Goal: Transaction & Acquisition: Purchase product/service

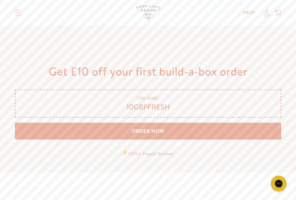
scroll to position [2027, 0]
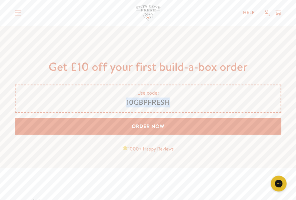
drag, startPoint x: 127, startPoint y: 100, endPoint x: 170, endPoint y: 100, distance: 43.7
click at [170, 100] on span "10GBPFRESH" at bounding box center [148, 103] width 250 height 10
drag, startPoint x: 170, startPoint y: 100, endPoint x: 157, endPoint y: 102, distance: 13.4
copy span "10GBPFRESH"
click at [149, 128] on link "Order Now" at bounding box center [148, 125] width 267 height 17
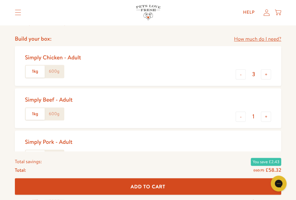
scroll to position [222, 0]
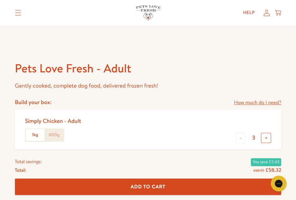
click at [266, 136] on button "+" at bounding box center [266, 137] width 10 height 10
type input "4"
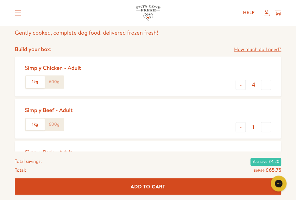
scroll to position [285, 0]
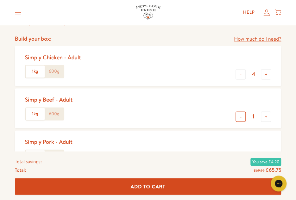
click at [242, 118] on button "-" at bounding box center [241, 116] width 10 height 10
type input "0"
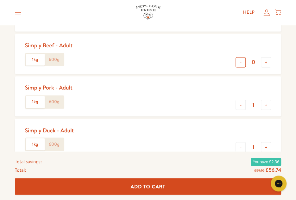
scroll to position [348, 0]
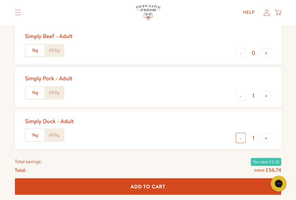
click at [243, 137] on button "-" at bounding box center [241, 137] width 10 height 10
type input "0"
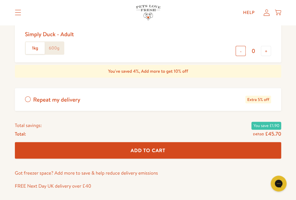
scroll to position [443, 0]
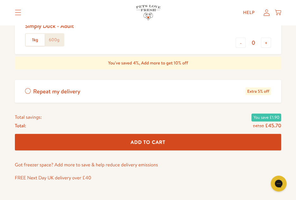
click at [26, 90] on label "Repeat my delivery Extra 5% off" at bounding box center [148, 90] width 267 height 23
click at [0, 0] on input "Repeat my delivery Extra 5% off" at bounding box center [0, 0] width 0 height 0
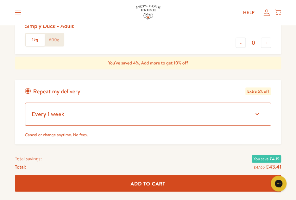
click at [257, 111] on select "Every 1 week Every 2 weeks Every 3 weeks Every 5 weeks Every 7 weeks Every 11 w…" at bounding box center [148, 113] width 246 height 23
select select "Every 5 weeks"
click at [25, 102] on select "Every 1 week Every 2 weeks Every 3 weeks Every 5 weeks Every 7 weeks Every 11 w…" at bounding box center [148, 113] width 246 height 23
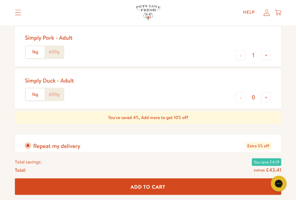
scroll to position [285, 0]
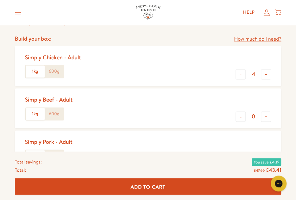
click at [58, 72] on label "600g" at bounding box center [54, 71] width 19 height 12
click at [0, 0] on input "600g" at bounding box center [0, 0] width 0 height 0
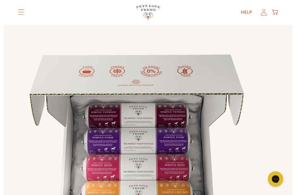
scroll to position [0, 0]
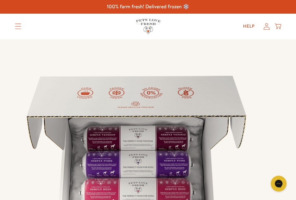
click at [16, 25] on icon "Translation missing: en.sections.header.menu" at bounding box center [18, 26] width 6 height 6
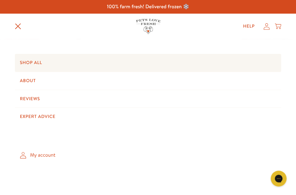
click at [27, 62] on link "Shop All" at bounding box center [148, 63] width 267 height 18
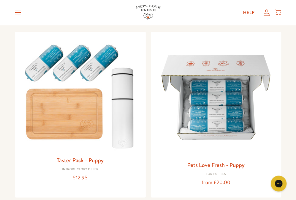
scroll to position [475, 0]
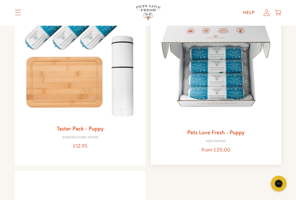
click at [234, 84] on img at bounding box center [216, 64] width 121 height 121
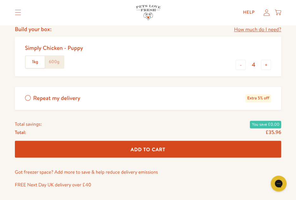
scroll to position [285, 0]
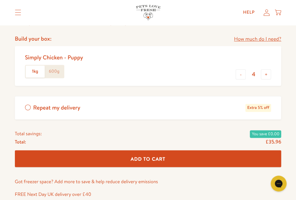
click at [28, 107] on label "Repeat my delivery Extra 5% off" at bounding box center [148, 107] width 267 height 23
click at [0, 0] on input "Repeat my delivery Extra 5% off" at bounding box center [0, 0] width 0 height 0
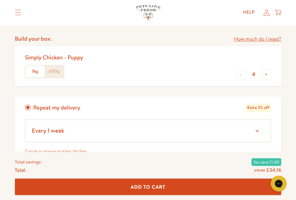
click at [50, 73] on label "600g" at bounding box center [54, 71] width 19 height 12
click at [0, 0] on input "600g" at bounding box center [0, 0] width 0 height 0
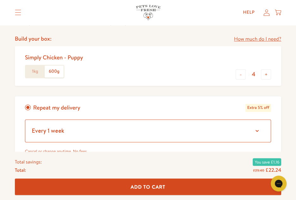
click at [258, 128] on select "Every 1 week Every 2 weeks Every 3 weeks Every 5 weeks Every 7 weeks Every 11 w…" at bounding box center [148, 130] width 246 height 23
select select "Every 3 weeks"
click at [25, 119] on select "Every 1 week Every 2 weeks Every 3 weeks Every 5 weeks Every 7 weeks Every 11 w…" at bounding box center [148, 130] width 246 height 23
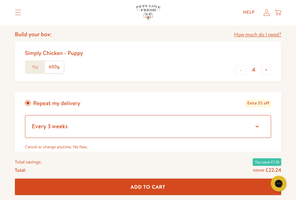
scroll to position [253, 0]
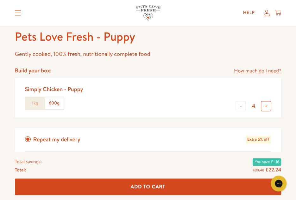
click at [266, 104] on button "+" at bounding box center [266, 106] width 10 height 10
type input "5"
click at [31, 105] on label "1kg" at bounding box center [35, 103] width 19 height 12
click at [0, 0] on input "1kg" at bounding box center [0, 0] width 0 height 0
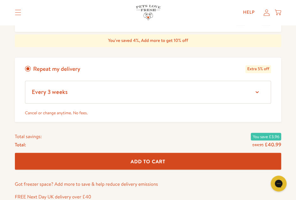
scroll to position [348, 0]
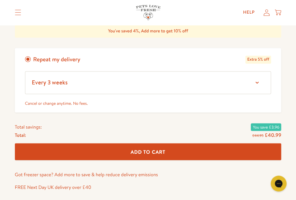
click at [143, 150] on span "Add To Cart" at bounding box center [148, 151] width 35 height 7
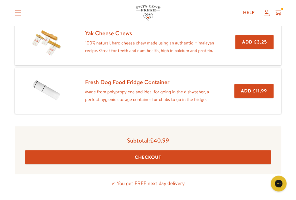
scroll to position [190, 0]
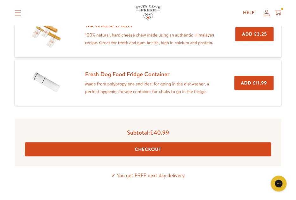
click at [143, 149] on button "Checkout" at bounding box center [148, 149] width 246 height 14
